Goal: Task Accomplishment & Management: Complete application form

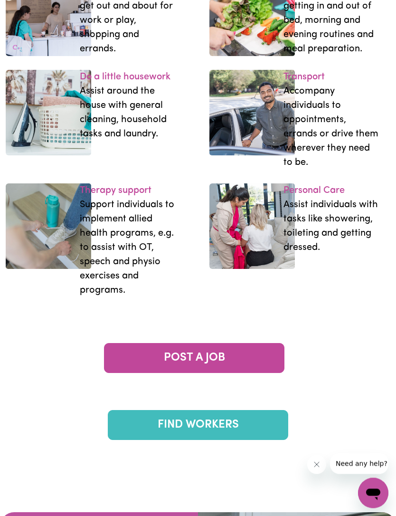
scroll to position [1625, 0]
click at [253, 440] on link "FIND WORKERS" at bounding box center [198, 425] width 180 height 30
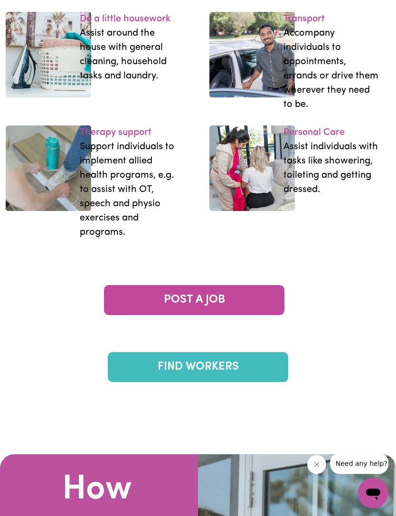
scroll to position [1683, 0]
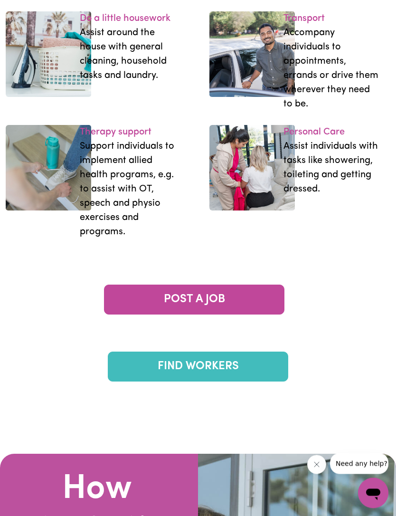
click at [141, 315] on link "POST A JOB" at bounding box center [194, 300] width 180 height 30
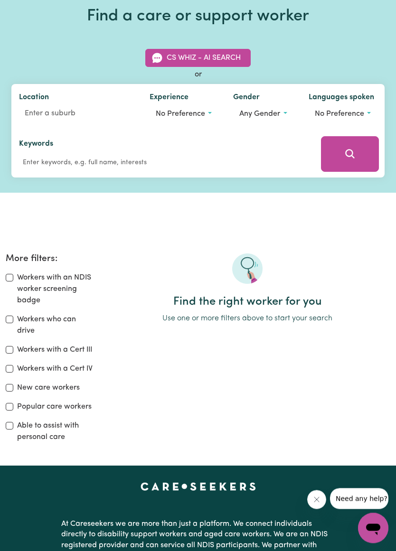
scroll to position [46, 0]
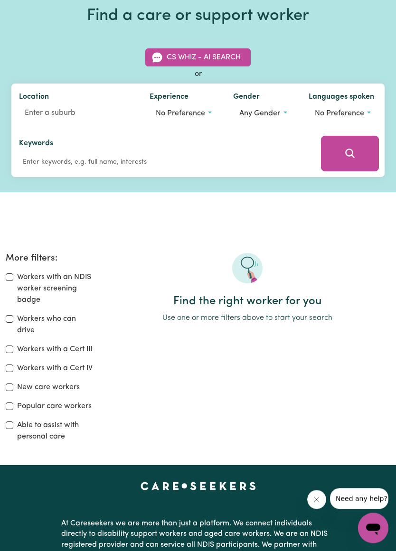
click at [245, 33] on div "Find a care or support worker CS Whiz - AI Search or Location Experience No pre…" at bounding box center [198, 91] width 396 height 201
click at [377, 31] on div "Find a care or support worker CS Whiz - AI Search or Location Experience No pre…" at bounding box center [198, 91] width 396 height 201
click at [373, 35] on div "Find a care or support worker CS Whiz - AI Search or Location Experience No pre…" at bounding box center [198, 91] width 396 height 201
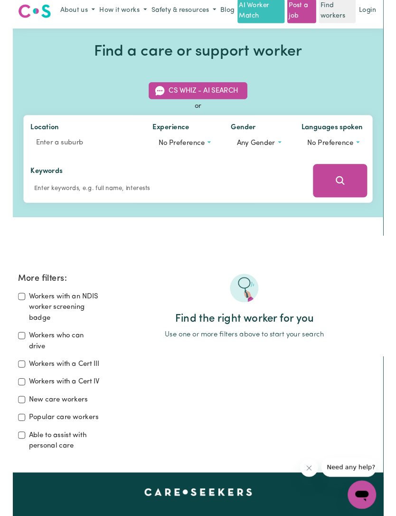
scroll to position [0, 0]
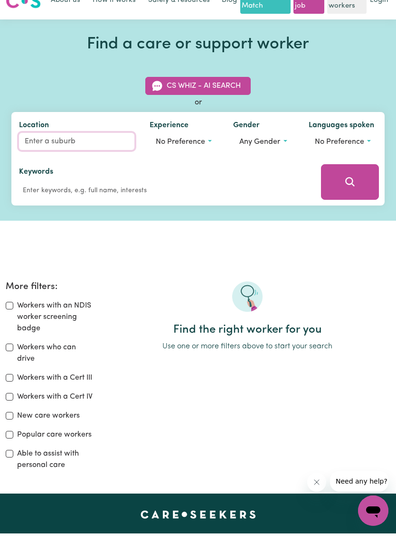
click at [41, 151] on input "Location" at bounding box center [76, 159] width 115 height 17
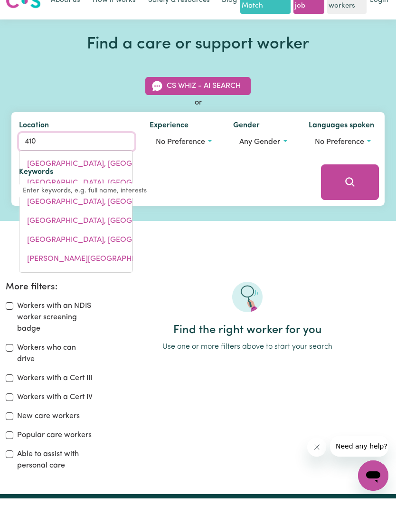
type input "4109"
click at [47, 229] on link "SUNNYBANK HILLS, Queensland, 4109" at bounding box center [75, 238] width 113 height 19
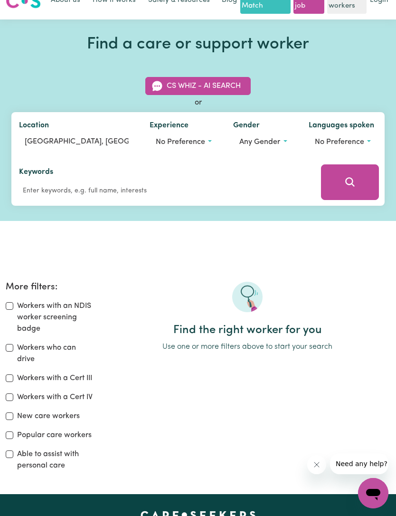
click at [208, 141] on button "No preference" at bounding box center [184, 142] width 68 height 18
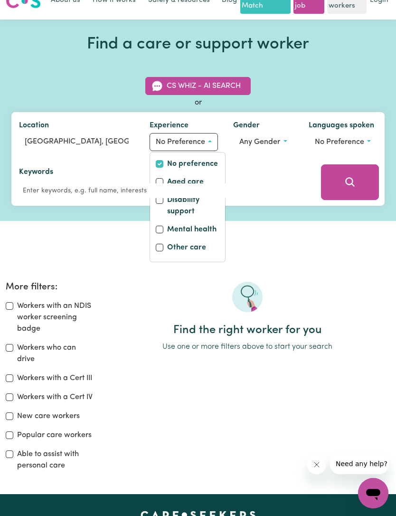
click at [170, 179] on div "Keywords" at bounding box center [163, 182] width 289 height 32
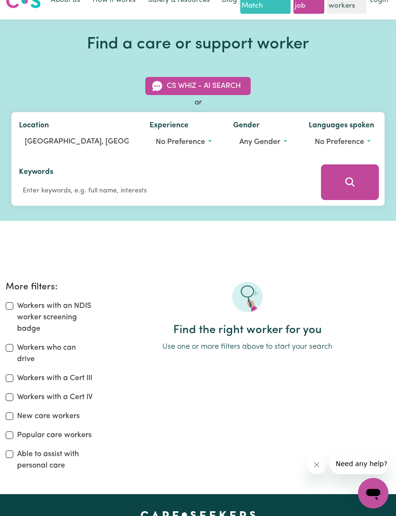
click at [285, 143] on button "Any gender" at bounding box center [263, 142] width 60 height 18
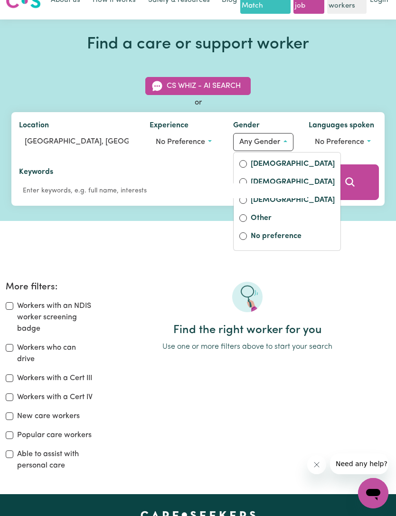
click at [253, 162] on div "Keywords" at bounding box center [163, 182] width 304 height 47
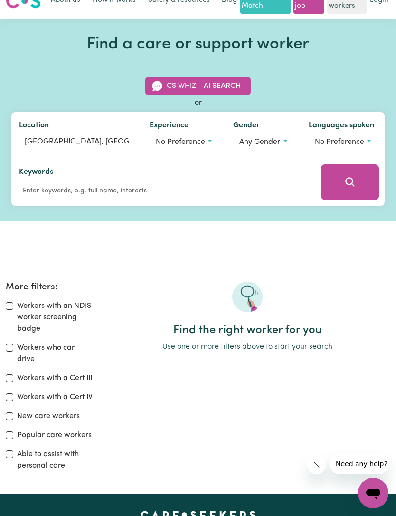
click at [356, 142] on span "No preference" at bounding box center [339, 142] width 49 height 8
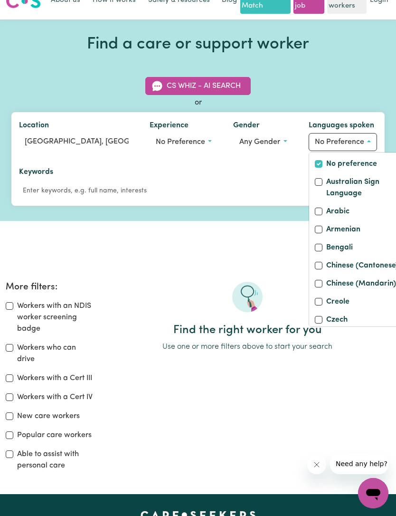
click at [332, 273] on label "Chinese (Cantonese)" at bounding box center [362, 266] width 72 height 13
click at [322, 269] on input "Chinese (Cantonese)" at bounding box center [319, 266] width 8 height 8
checkbox input "true"
checkbox input "false"
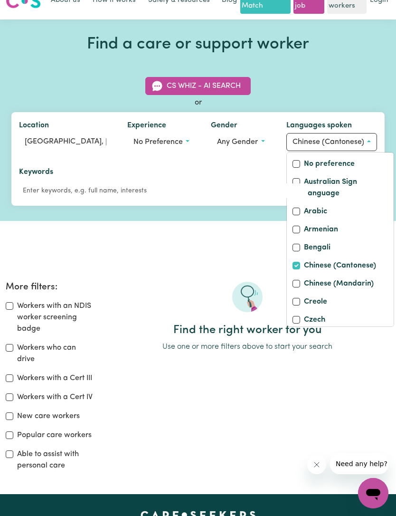
click at [302, 291] on div "Chinese (Mandarin)" at bounding box center [339, 284] width 95 height 13
click at [293, 287] on input "Chinese (Mandarin)" at bounding box center [296, 284] width 8 height 8
checkbox input "true"
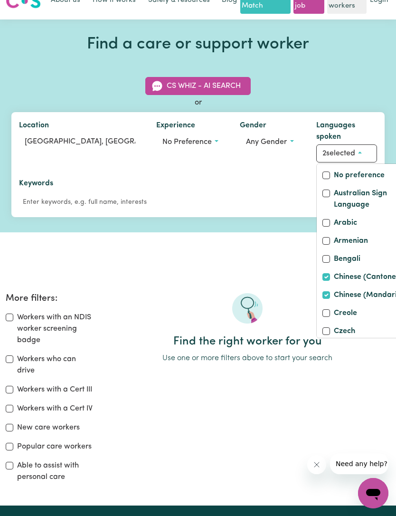
click at [328, 281] on input "Chinese (Cantonese)" at bounding box center [326, 277] width 8 height 8
checkbox input "false"
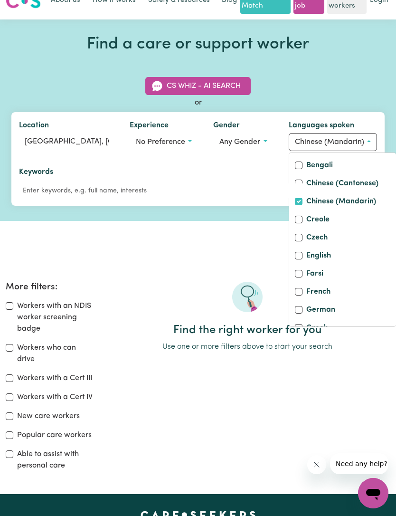
scroll to position [86, 0]
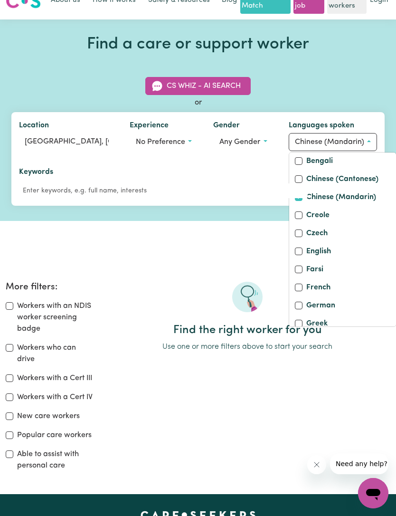
click at [302, 255] on input "English" at bounding box center [299, 251] width 8 height 8
checkbox input "true"
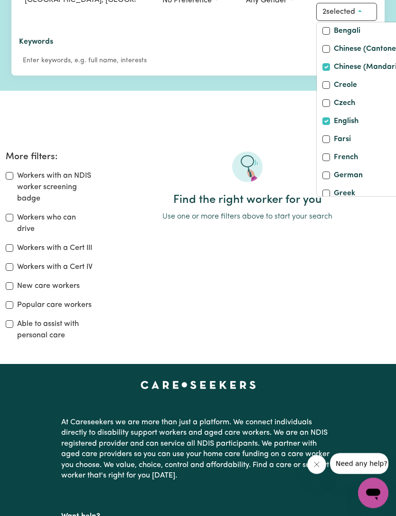
scroll to position [160, 0]
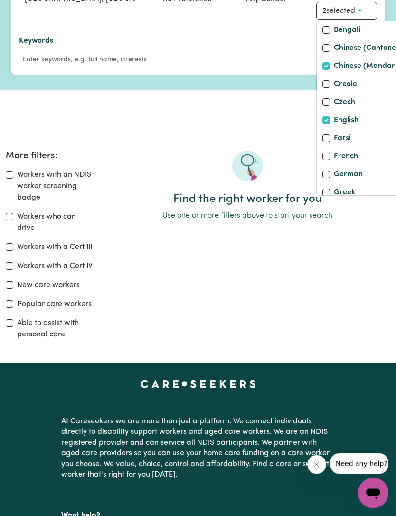
click at [8, 249] on input "Workers with a Cert III" at bounding box center [10, 248] width 8 height 8
checkbox input "true"
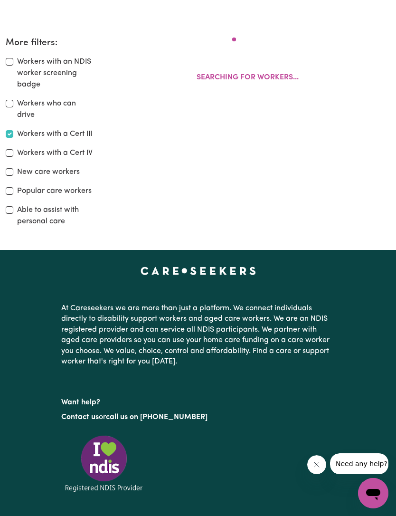
scroll to position [279, 0]
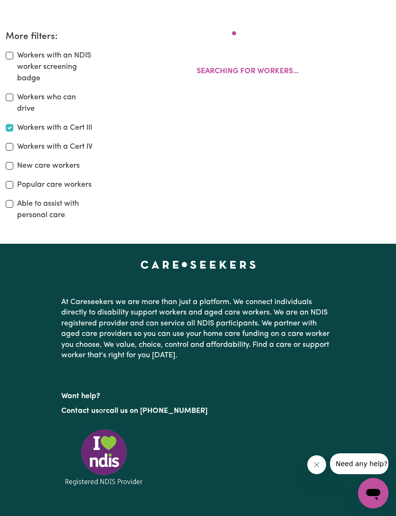
click at [7, 189] on input "Popular care workers" at bounding box center [10, 185] width 8 height 8
checkbox input "true"
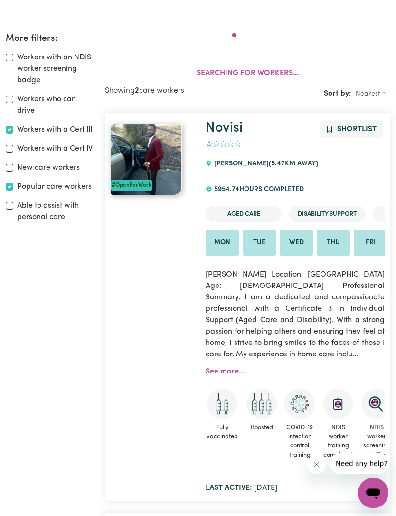
scroll to position [279, 0]
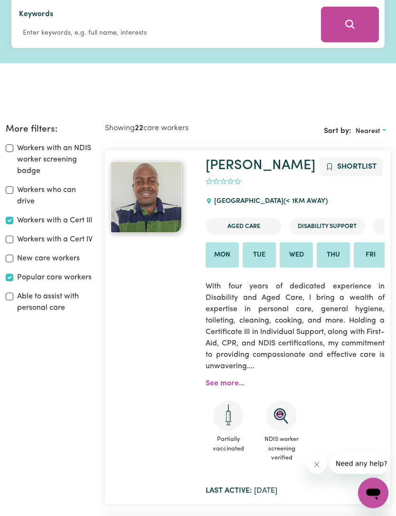
scroll to position [145, 0]
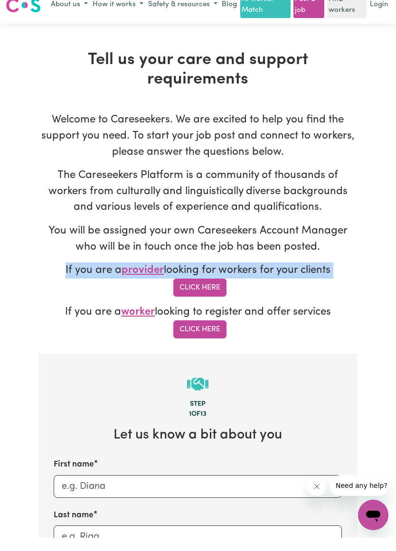
click at [198, 334] on link "Click Here" at bounding box center [199, 343] width 53 height 18
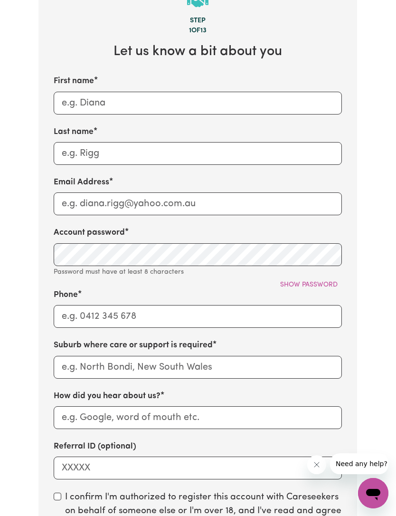
scroll to position [435, 0]
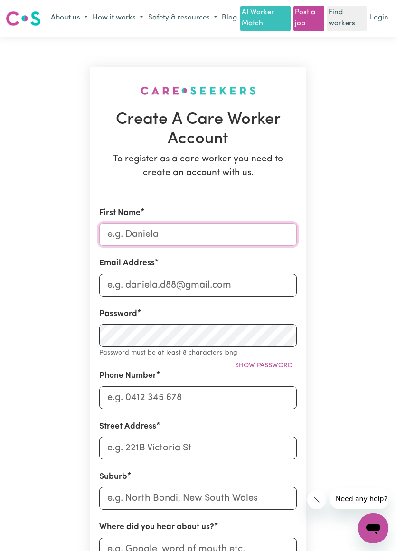
click at [123, 229] on input "First Name" at bounding box center [198, 234] width 198 height 23
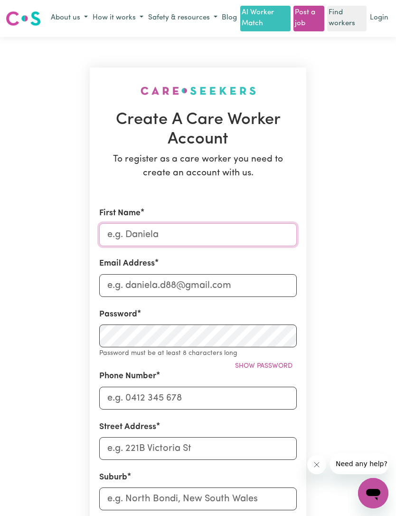
type input "GUOQING"
type input "guoqing2013201497@gmail.com"
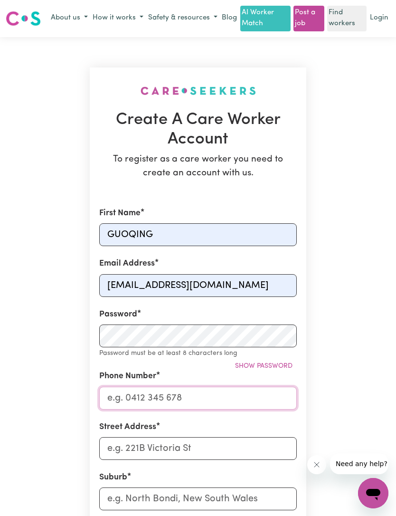
type input "449106662"
type input "50, Linaria CirCuit, Street"
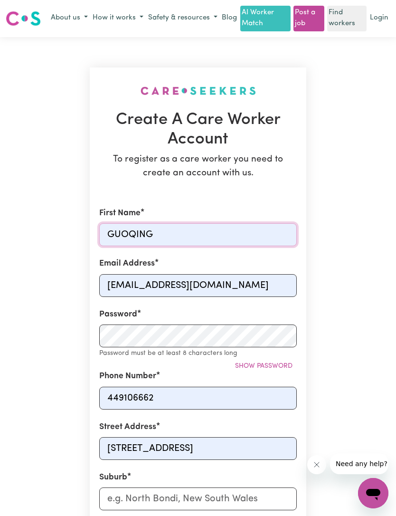
click at [171, 227] on input "GUOQING" at bounding box center [198, 234] width 198 height 23
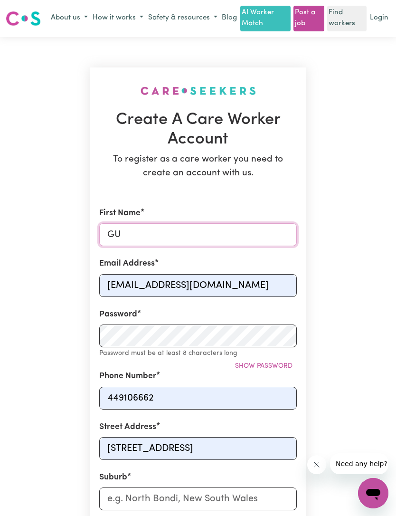
type input "G"
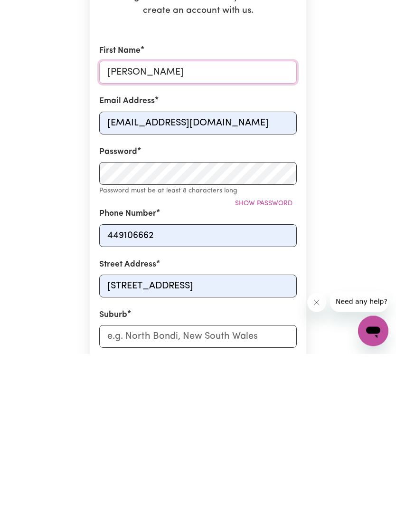
type input "Dora"
click at [107, 386] on input "449106662" at bounding box center [198, 397] width 198 height 23
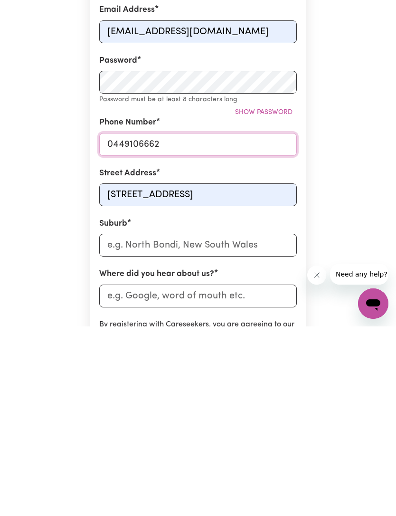
scroll to position [68, 0]
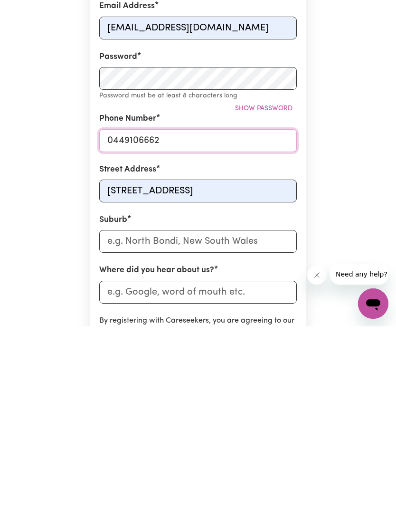
type input "0449106662"
click at [111, 419] on input "text" at bounding box center [198, 430] width 198 height 23
click at [124, 419] on input "text" at bounding box center [198, 430] width 198 height 23
click at [75, 243] on div "Create A Care Worker Account To register as a care worker you need to create an…" at bounding box center [198, 348] width 342 height 758
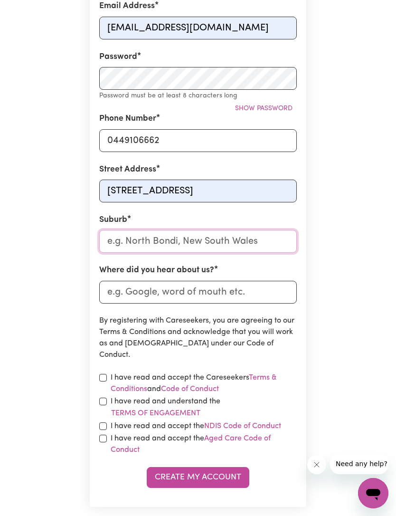
click at [120, 235] on input "text" at bounding box center [198, 241] width 198 height 23
type input "QLD"
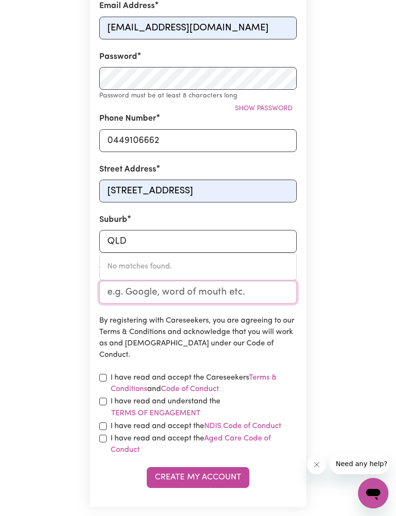
click at [117, 289] on input "Where did you hear about us?" at bounding box center [198, 292] width 198 height 23
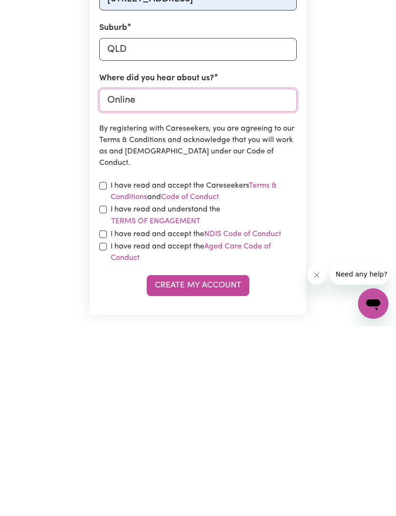
scroll to position [260, 0]
type input "Online"
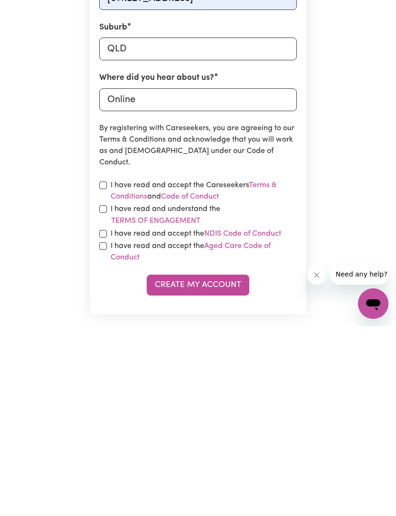
click at [102, 371] on input "checkbox" at bounding box center [103, 375] width 8 height 8
checkbox input "true"
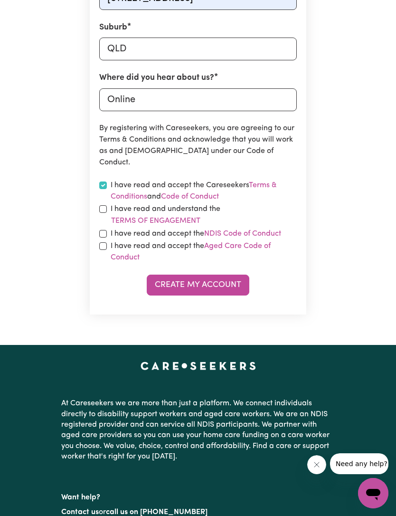
click at [100, 212] on div "I have read and understand the Terms of Engagement" at bounding box center [198, 215] width 198 height 24
click at [106, 205] on input "checkbox" at bounding box center [103, 209] width 8 height 8
checkbox input "true"
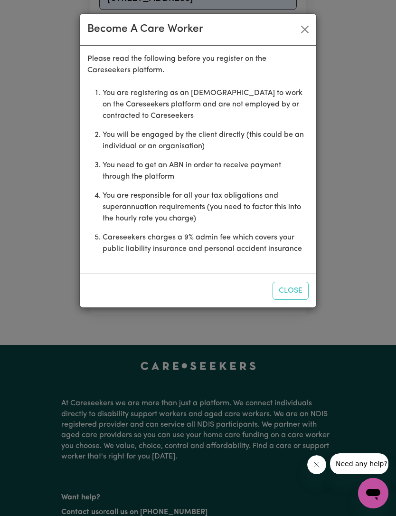
click at [33, 216] on div "Become A Care Worker Please read the following before you register on the Cares…" at bounding box center [198, 258] width 396 height 516
click at [286, 290] on button "Close" at bounding box center [291, 291] width 36 height 18
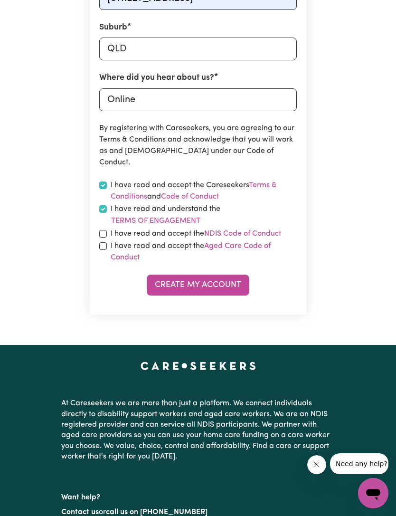
click at [106, 230] on input "checkbox" at bounding box center [103, 234] width 8 height 8
checkbox input "true"
click at [101, 242] on input "checkbox" at bounding box center [103, 246] width 8 height 8
checkbox input "true"
click at [163, 283] on button "Create My Account" at bounding box center [198, 284] width 103 height 21
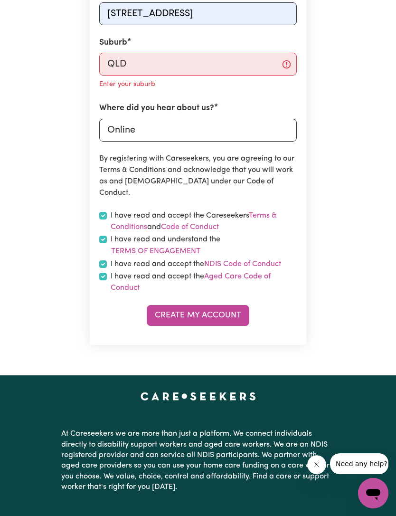
click at [174, 305] on button "Create My Account" at bounding box center [198, 315] width 103 height 21
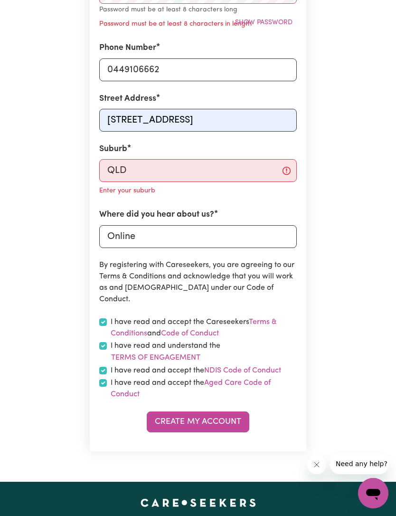
scroll to position [341, 0]
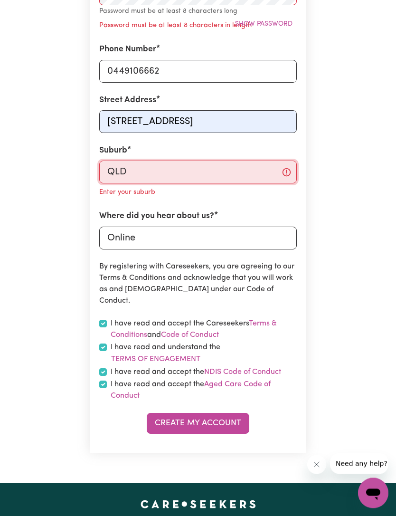
click at [104, 168] on input "QLD" at bounding box center [198, 172] width 198 height 23
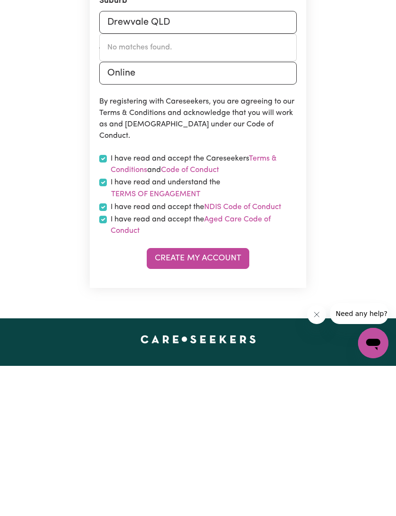
click at [167, 398] on button "Create My Account" at bounding box center [198, 408] width 103 height 21
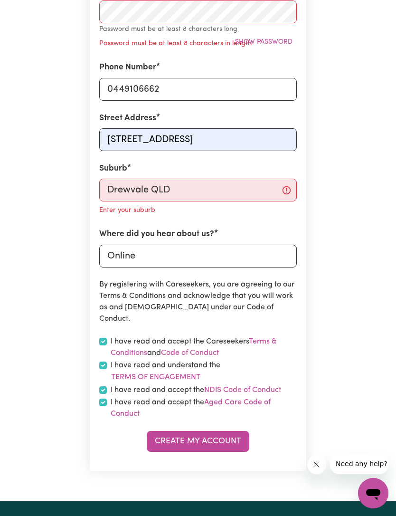
scroll to position [296, 0]
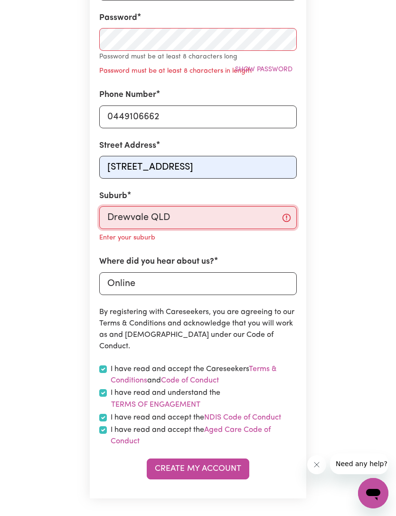
click at [177, 206] on input "Drewvale QLD" at bounding box center [198, 217] width 198 height 23
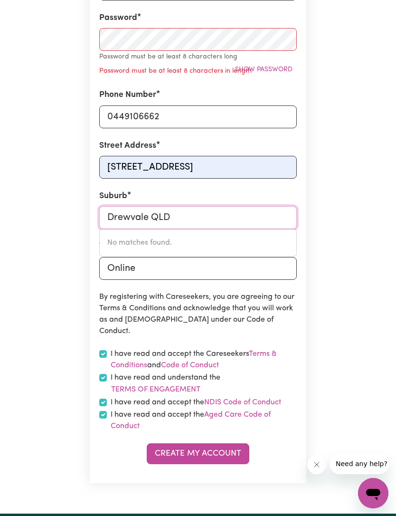
click at [191, 214] on input "Drewvale QLD" at bounding box center [198, 217] width 198 height 23
click at [190, 212] on input "Drewvale QLD" at bounding box center [198, 217] width 198 height 23
click at [137, 262] on input "Online" at bounding box center [198, 268] width 198 height 23
click at [177, 219] on input "Drewvale" at bounding box center [198, 217] width 198 height 23
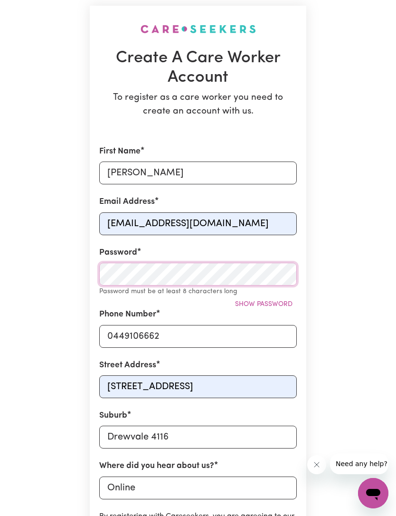
scroll to position [61, 0]
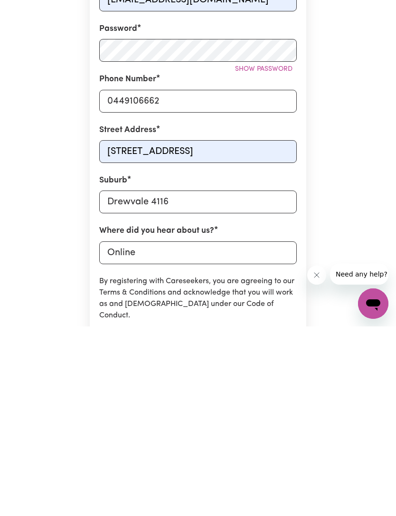
click at [50, 251] on div "Create A Care Worker Account To register as a care worker you need to create an…" at bounding box center [198, 314] width 342 height 746
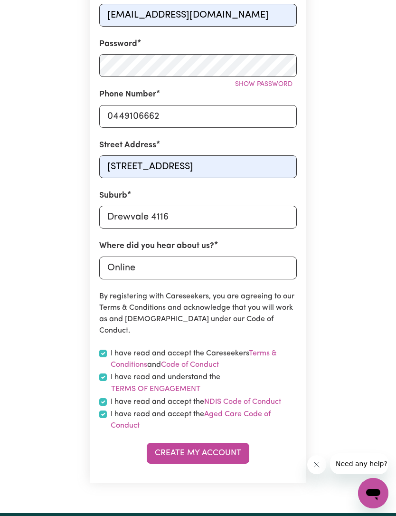
scroll to position [304, 0]
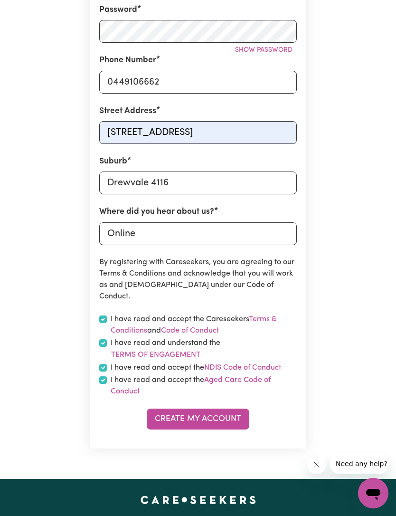
click at [175, 410] on button "Create My Account" at bounding box center [198, 418] width 103 height 21
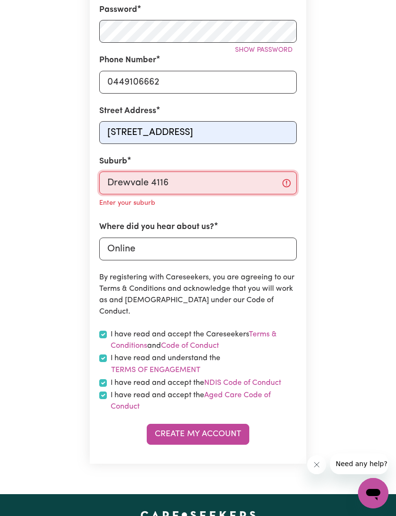
click at [229, 181] on input "Drewvale 4116" at bounding box center [198, 182] width 198 height 23
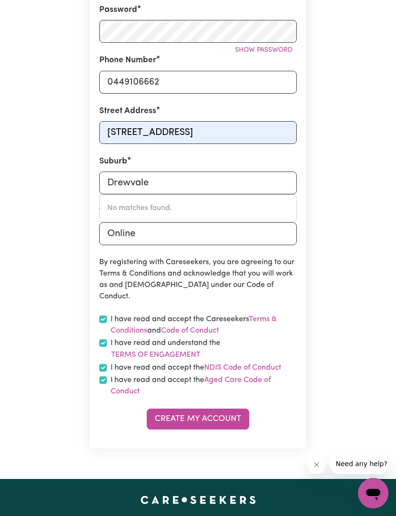
click at [341, 305] on div "Create A Care Worker Account To register as a care worker you need to create an…" at bounding box center [198, 106] width 342 height 746
click at [162, 412] on button "Create My Account" at bounding box center [198, 418] width 103 height 21
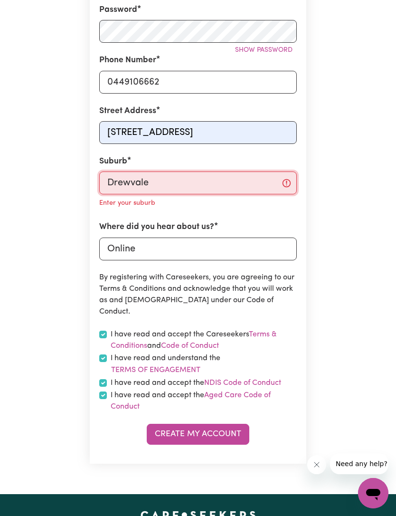
click at [168, 177] on input "Drewvale" at bounding box center [198, 182] width 198 height 23
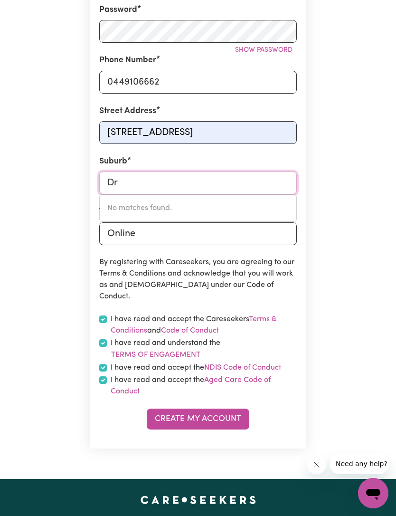
type input "D"
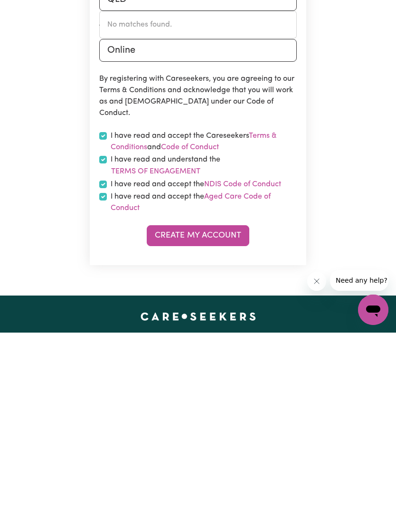
click at [174, 408] on button "Create My Account" at bounding box center [198, 418] width 103 height 21
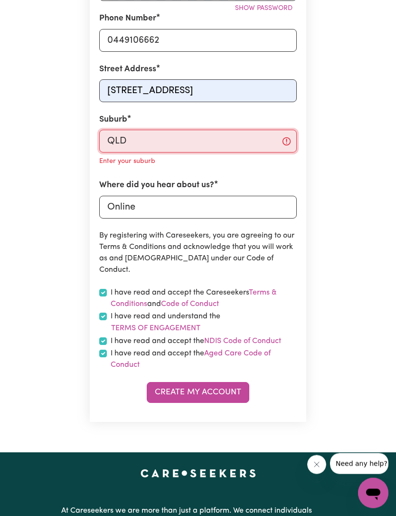
click at [114, 141] on input "QLD" at bounding box center [198, 141] width 198 height 23
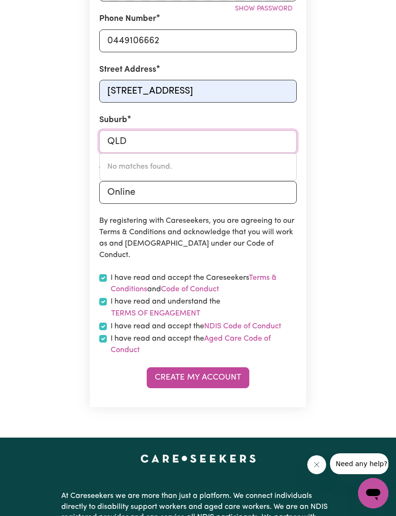
click at [119, 137] on input "QLD" at bounding box center [198, 141] width 198 height 23
click at [137, 138] on input "QLD" at bounding box center [198, 141] width 198 height 23
type input "Q"
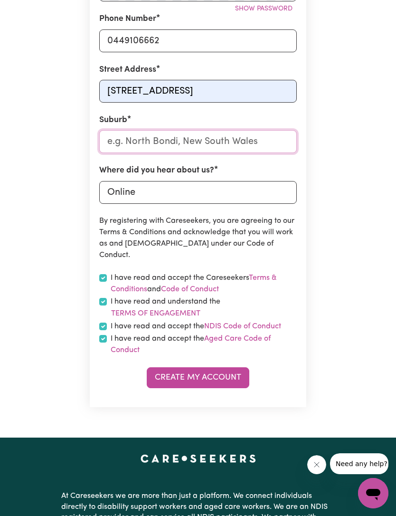
click at [123, 135] on input "text" at bounding box center [198, 141] width 198 height 23
type input "Dre"
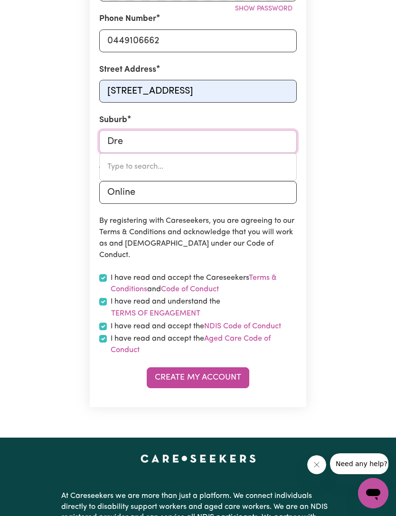
type input "DreEITE, Victoria, 3249"
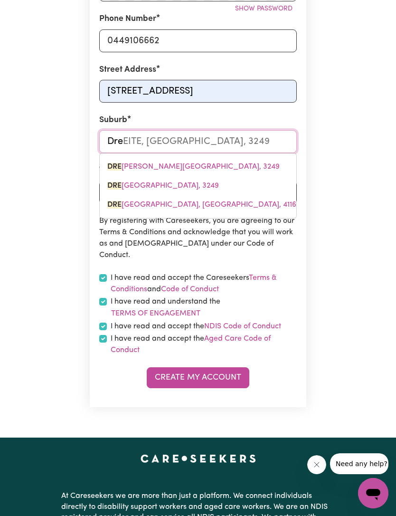
type input "Drew"
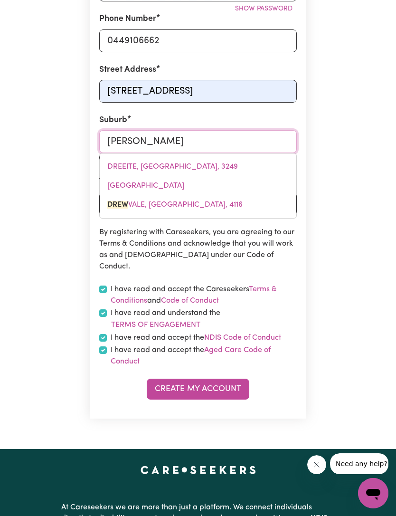
type input "DrewVALE, Queensland, 4116"
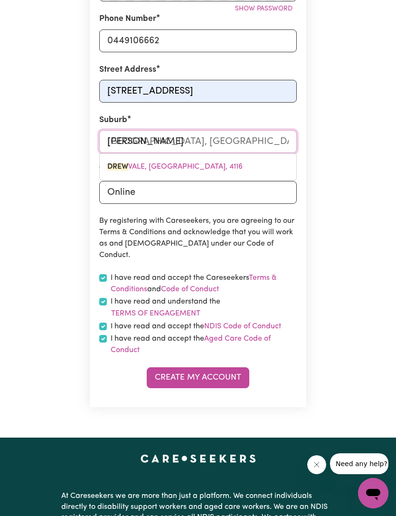
type input "Drewv"
type input "DrewvALE, Queensland, 4116"
type input "Drewva"
type input "DrewvaLE, Queensland, 4116"
type input "Drewval"
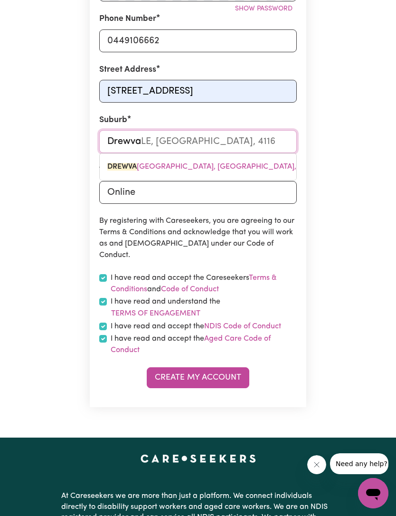
type input "DrewvalE, Queensland, 4116"
type input "Drewvale"
type input "Drewvale, Queensland, 4116"
type input "Drewvale"
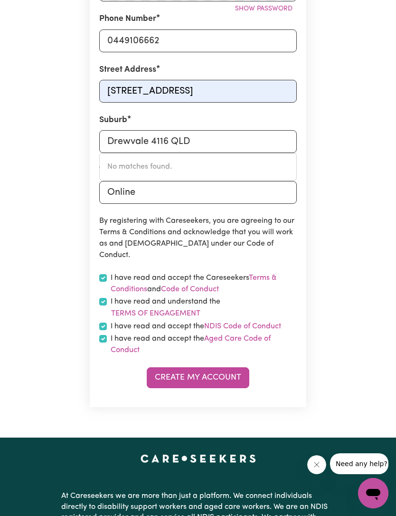
click at [336, 239] on div "Create A Care Worker Account To register as a care worker you need to create an…" at bounding box center [198, 64] width 342 height 746
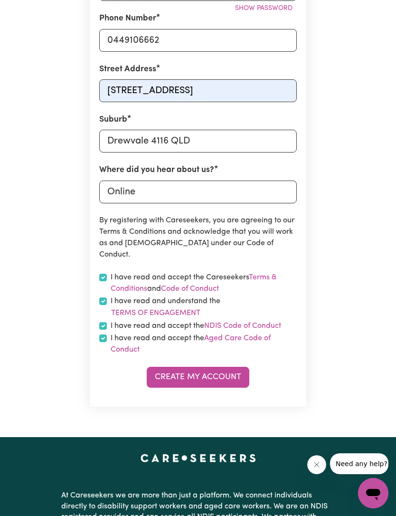
click at [164, 374] on button "Create My Account" at bounding box center [198, 377] width 103 height 21
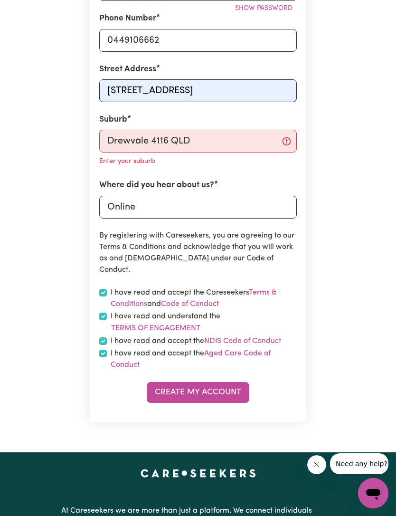
click at [173, 375] on form "First Name Dora Email Address guoqing2013201497@gmail.com Password Show passwor…" at bounding box center [198, 132] width 198 height 542
click at [160, 383] on button "Create My Account" at bounding box center [198, 392] width 103 height 21
click at [223, 133] on input "Drewvale 4116 QLD" at bounding box center [198, 141] width 198 height 23
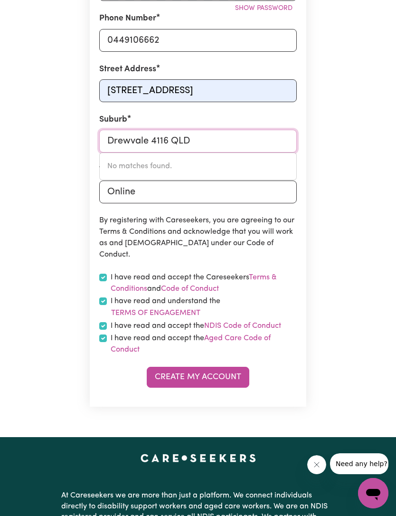
scroll to position [346, 0]
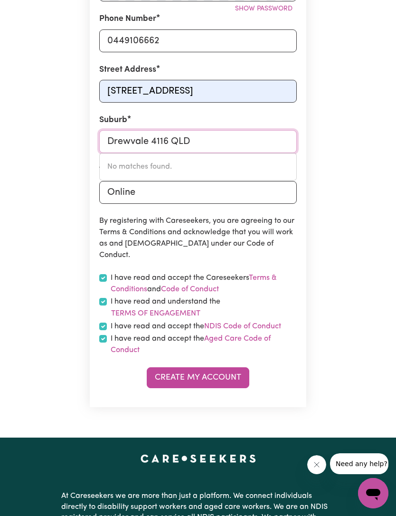
click at [245, 139] on input "Drewvale 4116 QLD" at bounding box center [198, 141] width 198 height 23
type input "D"
type input "Dre"
type input "DreEITE, Victoria, 3249"
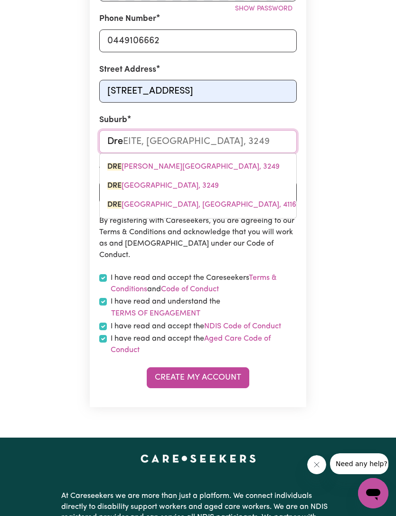
type input "Drew"
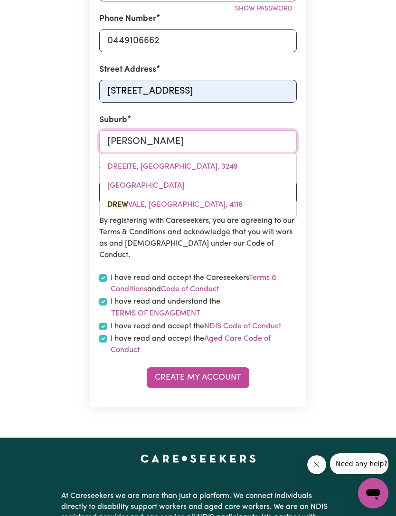
type input "DrewVALE, Queensland, 4116"
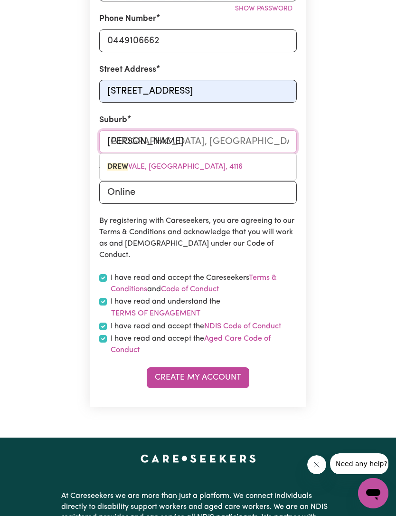
type input "Drewv"
type input "DrewvALE, Queensland, 4116"
type input "Drewva"
type input "DrewvaLE, Queensland, 4116"
type input "Drewval"
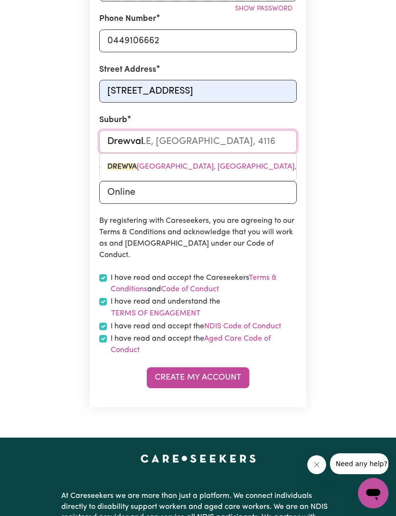
type input "DrewvalE, Queensland, 4116"
type input "Drewvale"
type input "Drewvale, Queensland, 4116"
type input "Drewvale"
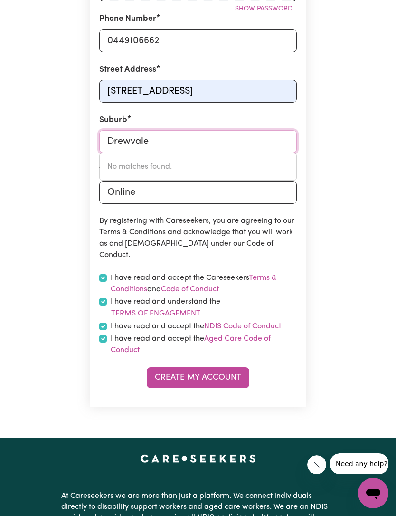
click at [164, 132] on input "Drewvale" at bounding box center [198, 141] width 198 height 23
click at [350, 282] on div "Create A Care Worker Account To register as a care worker you need to create an…" at bounding box center [198, 64] width 342 height 746
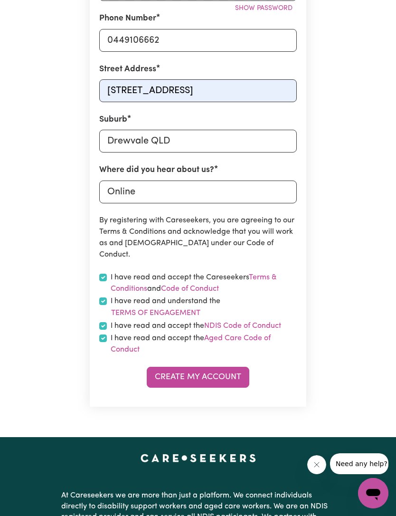
click at [164, 369] on button "Create My Account" at bounding box center [198, 377] width 103 height 21
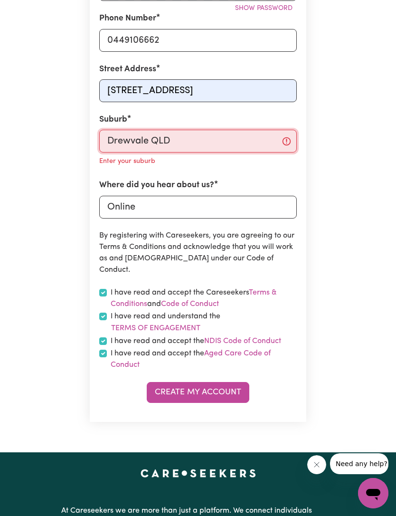
click at [288, 136] on input "Drewvale QLD" at bounding box center [198, 141] width 198 height 23
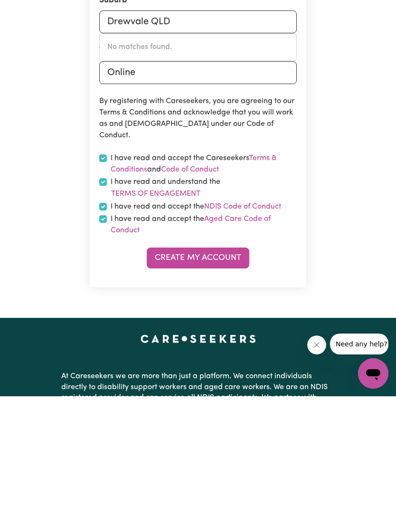
click at [178, 367] on button "Create My Account" at bounding box center [198, 377] width 103 height 21
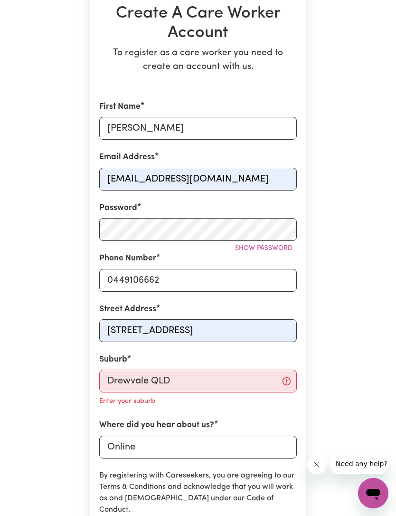
scroll to position [106, 0]
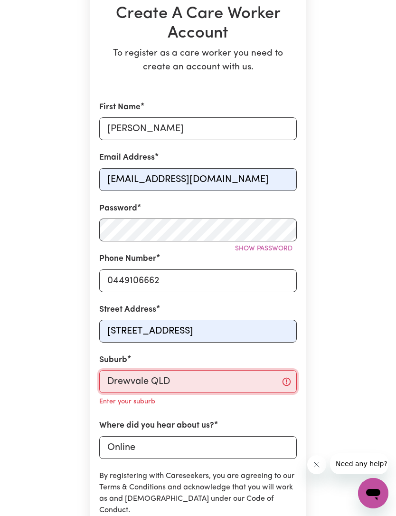
click at [263, 377] on input "Drewvale QLD" at bounding box center [198, 381] width 198 height 23
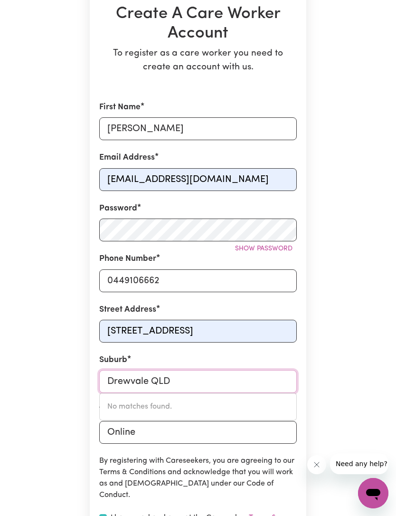
scroll to position [132, 0]
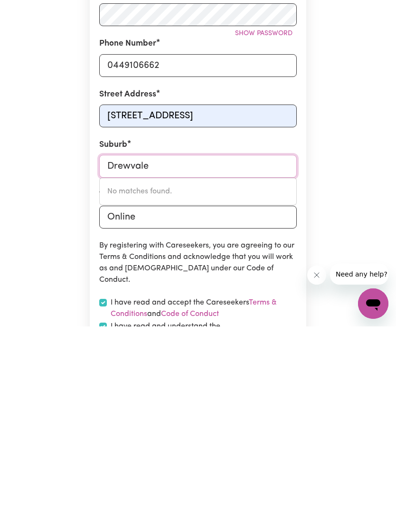
type input "Drewvale"
type input "Drewvale, Queensland, 4116"
type input "Drewval"
type input "DrewvalE, Queensland, 4116"
type input "Drewva"
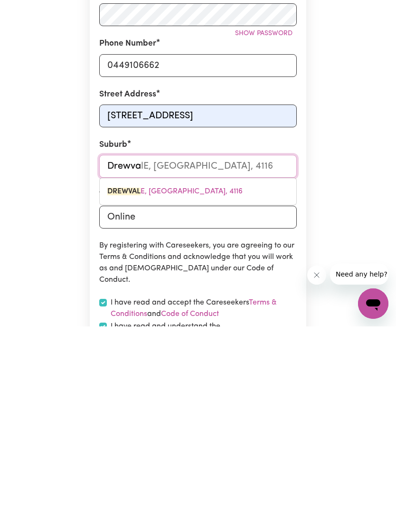
type input "DrewvaLE, Queensland, 4116"
click at [219, 344] on input "Drewva" at bounding box center [198, 355] width 198 height 23
click at [251, 344] on input "Drewva" at bounding box center [198, 355] width 198 height 23
click at [217, 344] on input "Drewva" at bounding box center [198, 355] width 198 height 23
click at [193, 344] on input "Drewva" at bounding box center [198, 355] width 198 height 23
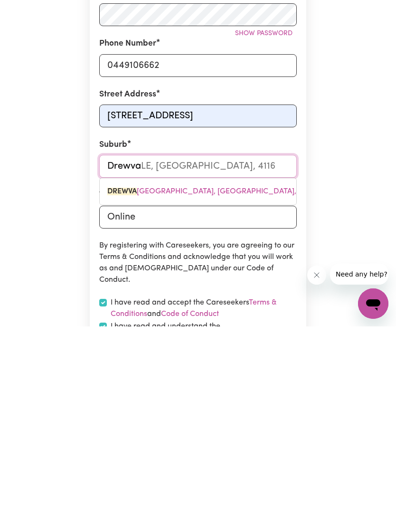
type input "Drewval"
type input "DrewvalE, Queensland, 4116"
type input "Drewvale"
type input "Drewvale, Queensland, 4116"
click at [196, 344] on input "Drewvale" at bounding box center [198, 355] width 198 height 23
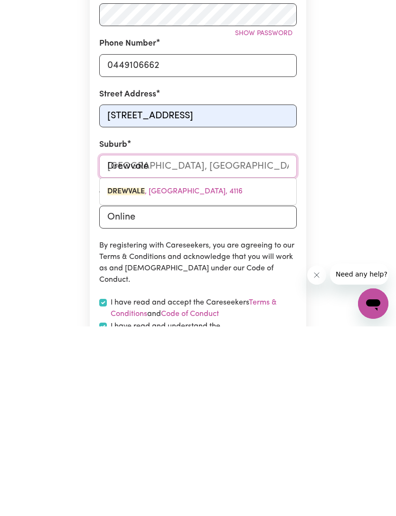
type input "Drewvale"
click at [32, 273] on div "Create A Care Worker Account To register as a care worker you need to create an…" at bounding box center [198, 279] width 342 height 746
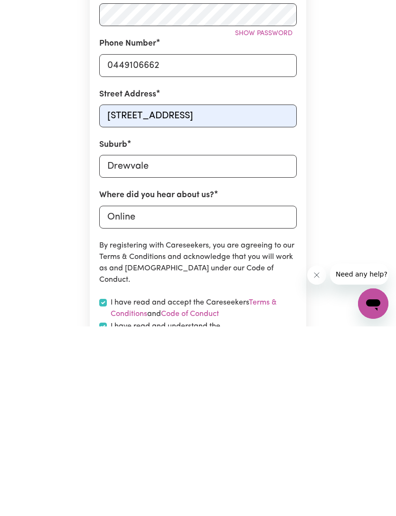
scroll to position [321, 0]
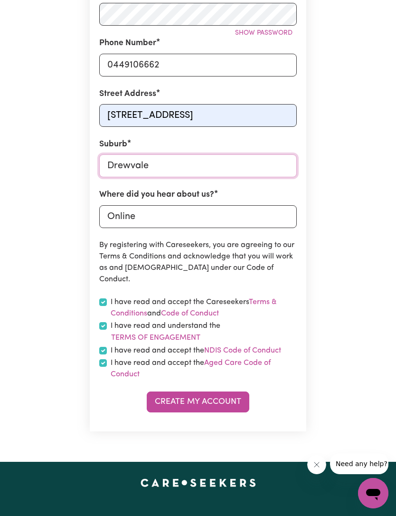
click at [157, 160] on input "Drewvale" at bounding box center [198, 165] width 198 height 23
type input "Drewvale, Queensland, 4116"
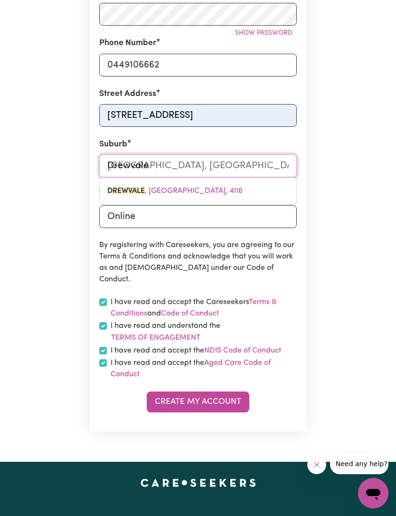
scroll to position [321, 0]
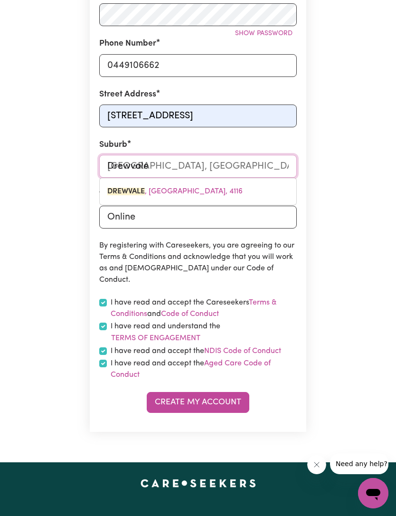
type input "Drewvale,"
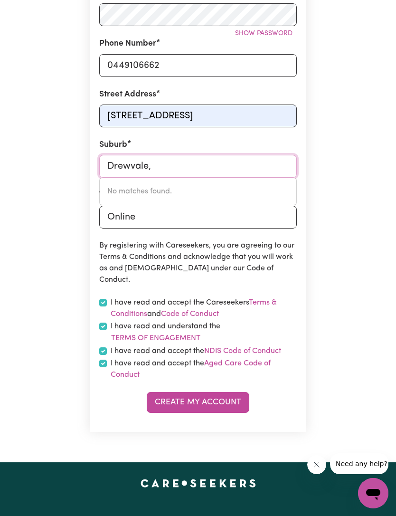
click at [197, 155] on input "Drewvale," at bounding box center [198, 166] width 198 height 23
click at [183, 170] on input "Drewvale," at bounding box center [198, 166] width 198 height 23
click at [183, 161] on input "Drewvale," at bounding box center [198, 166] width 198 height 23
paste input "Queensland"
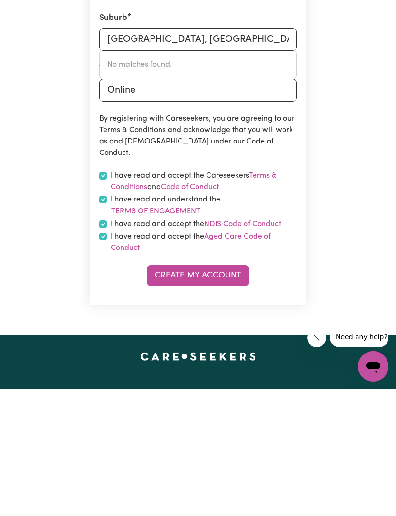
click at [165, 392] on button "Create My Account" at bounding box center [198, 402] width 103 height 21
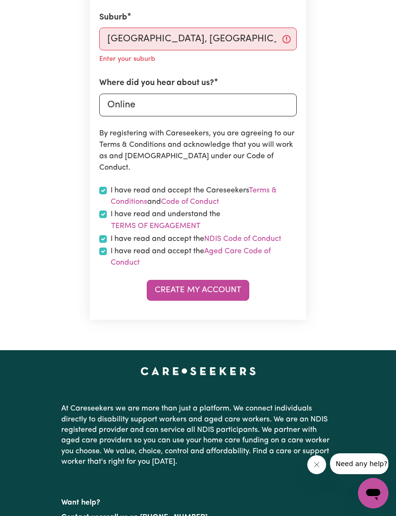
click at [177, 282] on button "Create My Account" at bounding box center [198, 290] width 103 height 21
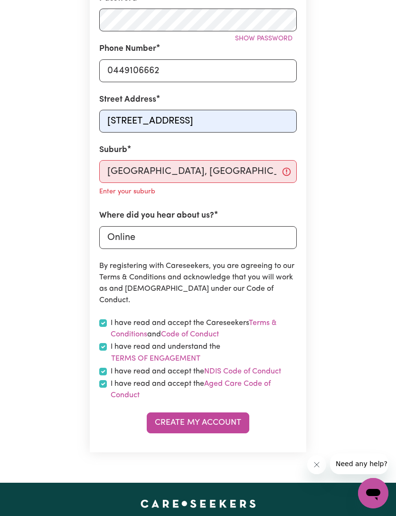
scroll to position [312, 0]
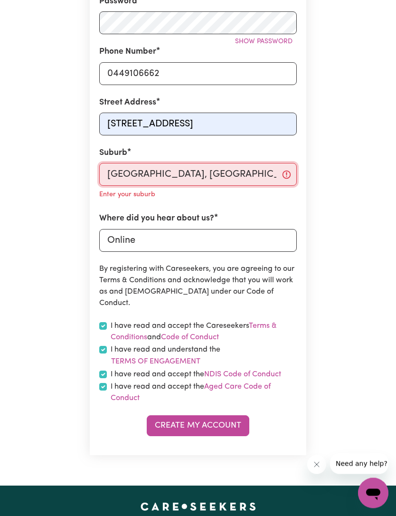
click at [123, 172] on input "Drewvale, Queensland 4116" at bounding box center [198, 174] width 198 height 23
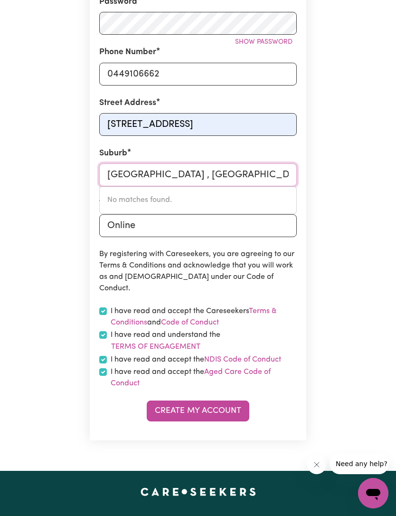
type input "Drewvale , Queensland 4116"
click at [339, 289] on div "Create A Care Worker Account To register as a care worker you need to create an…" at bounding box center [198, 98] width 342 height 746
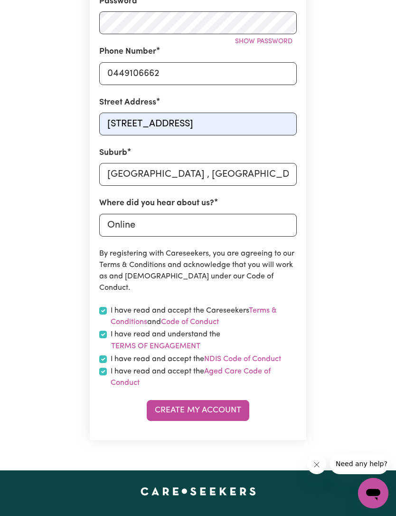
scroll to position [311, 0]
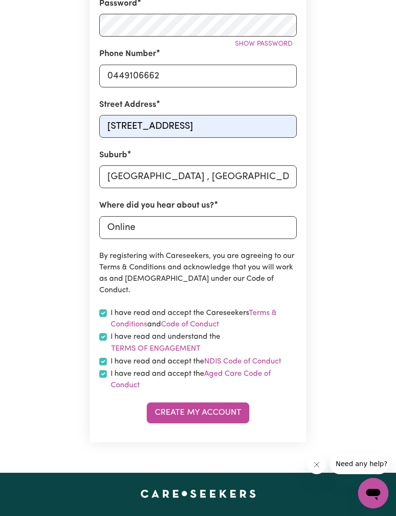
click at [163, 405] on button "Create My Account" at bounding box center [198, 412] width 103 height 21
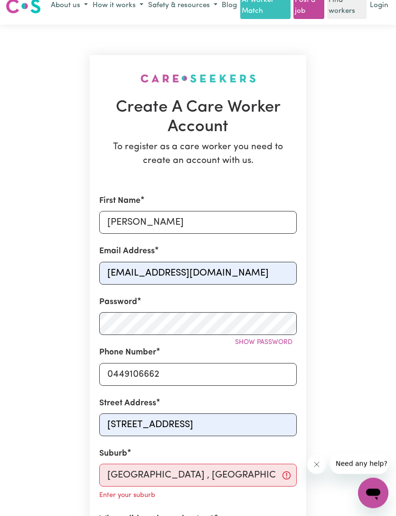
scroll to position [0, 0]
